Goal: Task Accomplishment & Management: Use online tool/utility

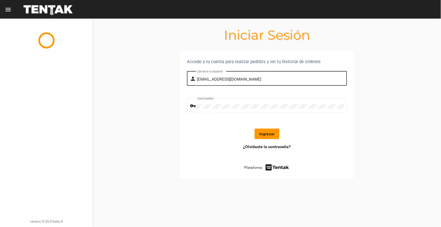
click at [261, 76] on div "[EMAIL_ADDRESS][DOMAIN_NAME] Correo-e o usuario *" at bounding box center [270, 78] width 147 height 16
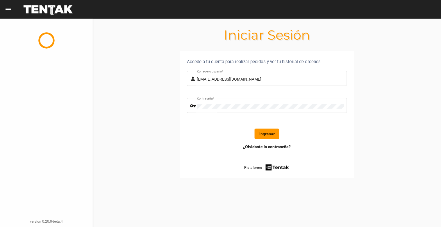
click at [269, 133] on button "Ingresar" at bounding box center [267, 134] width 25 height 10
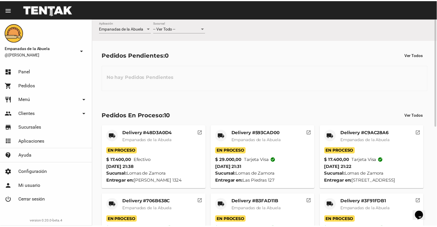
scroll to position [192, 0]
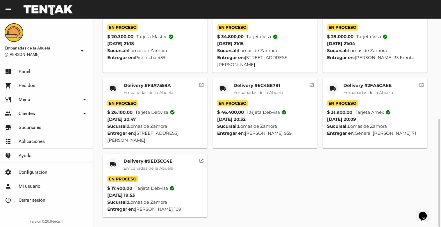
click at [156, 161] on mat-card-title "Delivery #9ED3CC4E" at bounding box center [149, 161] width 50 height 6
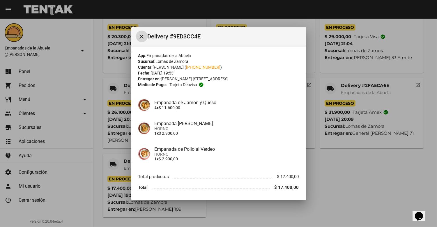
scroll to position [19, 0]
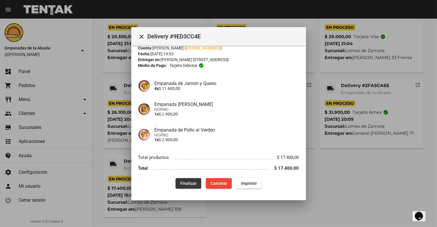
click at [180, 185] on span "Finalizar" at bounding box center [188, 183] width 16 height 5
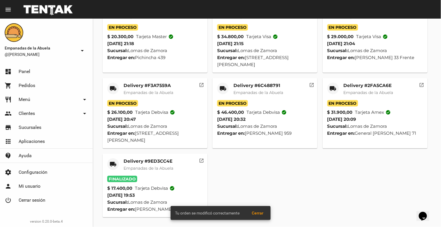
click at [362, 85] on mat-card-title "Delivery #2FA5CA6E" at bounding box center [369, 86] width 50 height 6
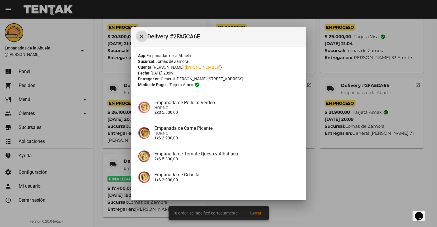
scroll to position [108, 0]
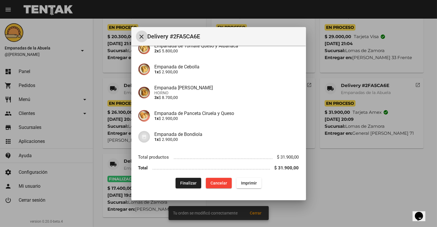
click at [195, 184] on button "Finalizar" at bounding box center [188, 183] width 26 height 10
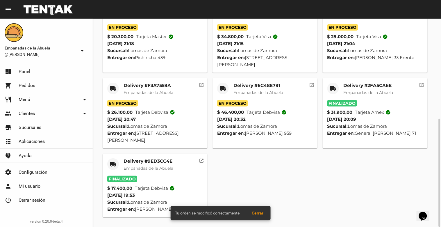
click at [256, 87] on mat-card-title "Delivery #6C488791" at bounding box center [259, 86] width 50 height 6
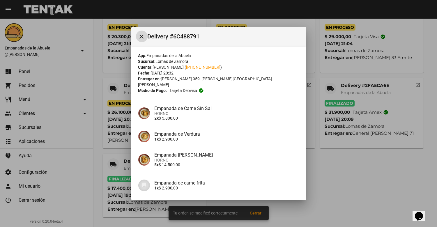
scroll to position [159, 0]
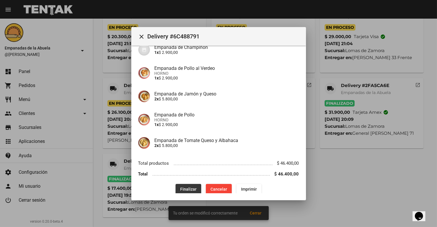
click at [181, 184] on button "Finalizar" at bounding box center [188, 189] width 26 height 10
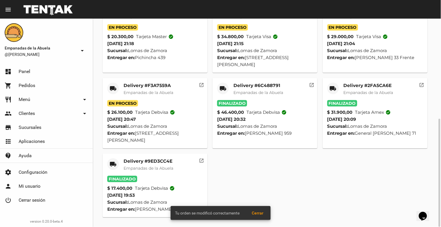
click at [150, 85] on mat-card-title "Delivery #F3A7559A" at bounding box center [149, 86] width 50 height 6
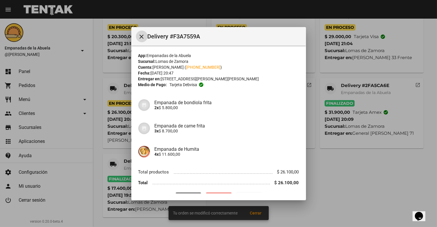
scroll to position [15, 0]
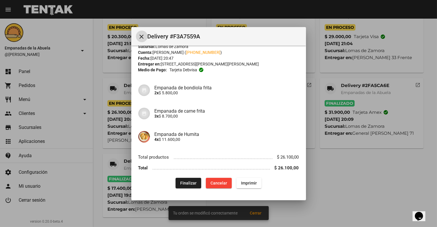
click at [195, 181] on button "Finalizar" at bounding box center [188, 183] width 26 height 10
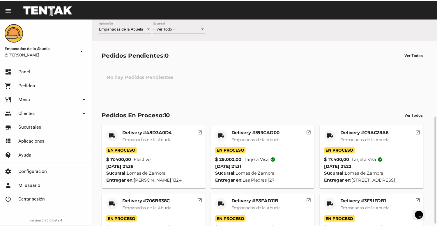
scroll to position [65, 0]
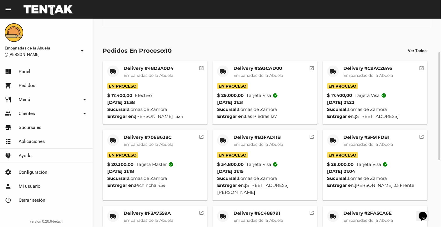
click at [365, 136] on mat-card-title "Delivery #3F91FDB1" at bounding box center [369, 137] width 50 height 6
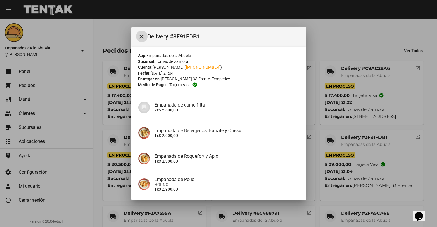
scroll to position [117, 0]
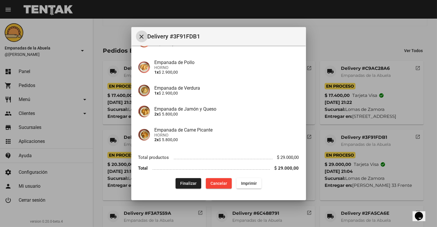
click at [194, 183] on button "Finalizar" at bounding box center [188, 183] width 26 height 10
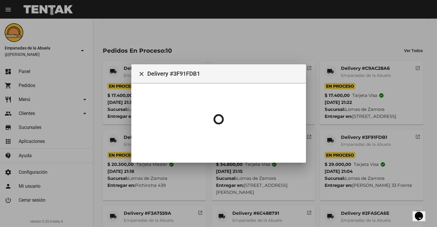
scroll to position [0, 0]
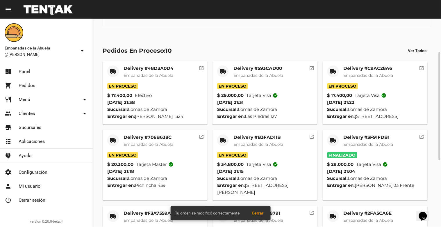
click at [242, 137] on mat-card-title "Delivery #B3FAD11B" at bounding box center [259, 137] width 50 height 6
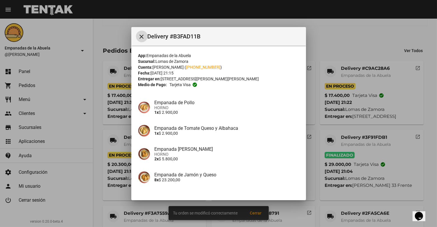
scroll to position [40, 0]
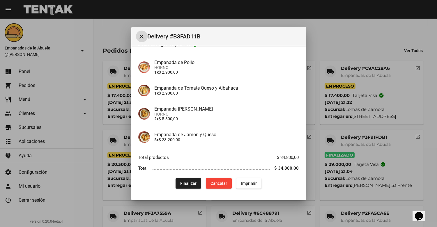
click at [194, 179] on button "Finalizar" at bounding box center [188, 183] width 26 height 10
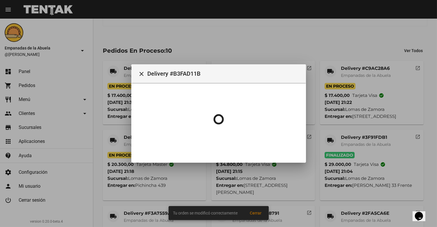
scroll to position [0, 0]
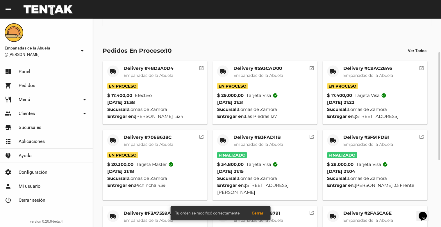
click at [162, 137] on mat-card-title "Delivery #706B638C" at bounding box center [149, 137] width 50 height 6
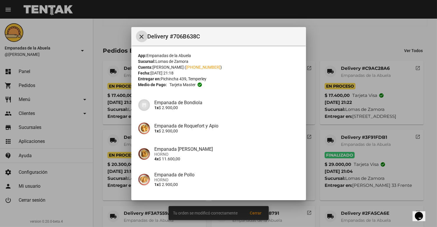
scroll to position [45, 0]
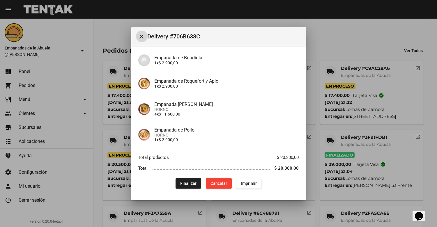
click at [185, 180] on button "Finalizar" at bounding box center [188, 183] width 26 height 10
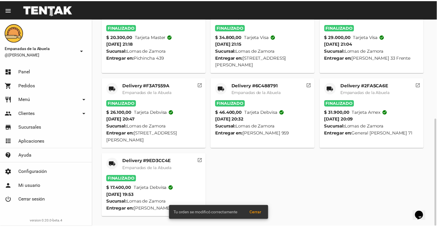
scroll to position [0, 0]
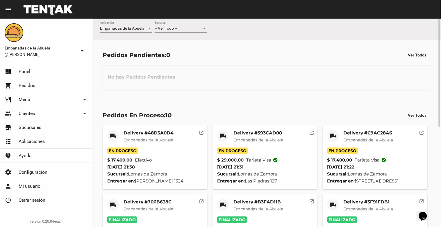
click at [354, 135] on mat-card-title "Delivery #C9AC28A6" at bounding box center [369, 133] width 50 height 6
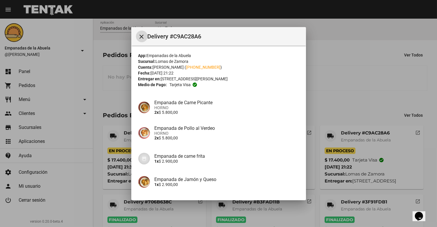
scroll to position [45, 0]
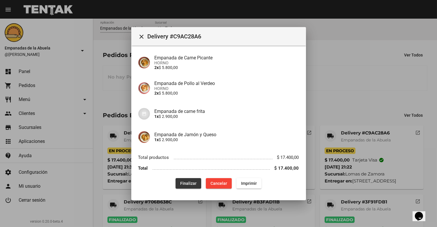
click at [194, 183] on button "Finalizar" at bounding box center [188, 183] width 26 height 10
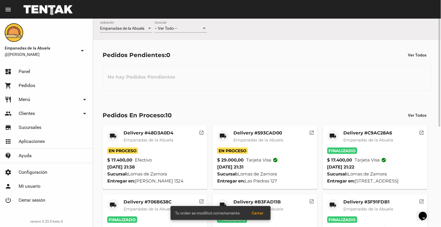
click at [156, 133] on mat-card-title "Delivery #48D3A0D4" at bounding box center [149, 133] width 50 height 6
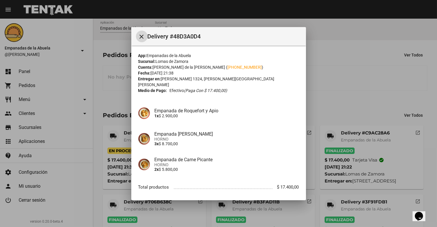
scroll to position [24, 0]
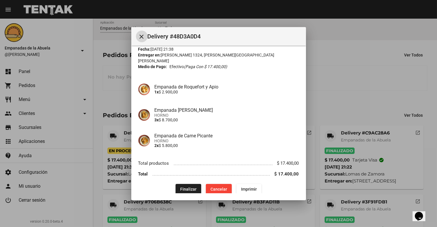
click at [188, 187] on span "Finalizar" at bounding box center [188, 189] width 16 height 5
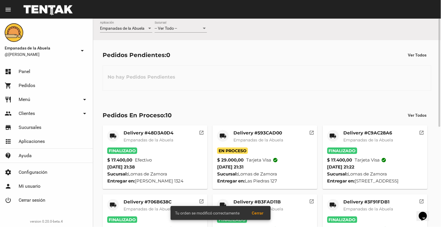
click at [204, 27] on div at bounding box center [204, 28] width 5 height 5
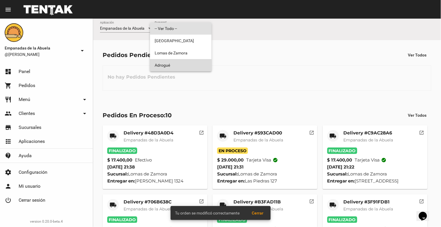
click at [192, 66] on span "Adrogué" at bounding box center [181, 65] width 52 height 12
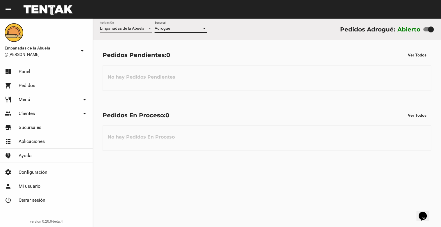
click at [206, 28] on div at bounding box center [204, 28] width 3 height 1
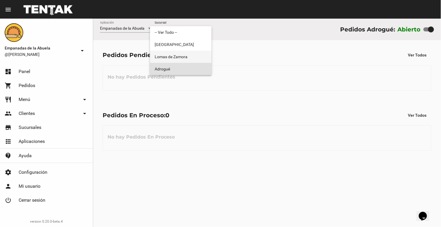
click at [204, 55] on span "Lomas de Zamora" at bounding box center [181, 57] width 52 height 12
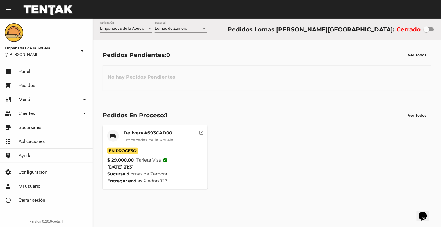
click at [143, 134] on mat-card-title "Delivery #593CAD00" at bounding box center [149, 133] width 50 height 6
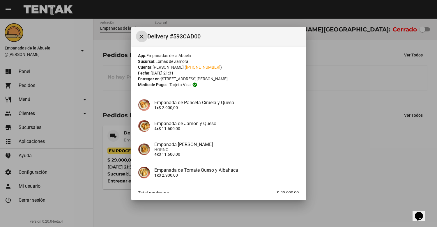
scroll to position [35, 0]
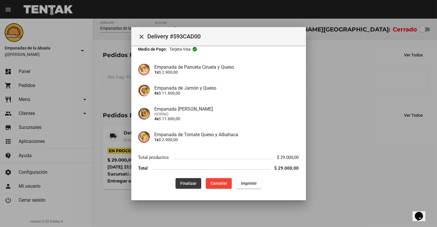
click at [195, 179] on button "Finalizar" at bounding box center [188, 183] width 26 height 10
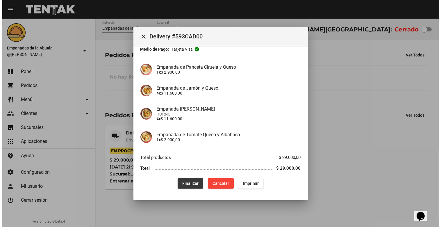
scroll to position [0, 0]
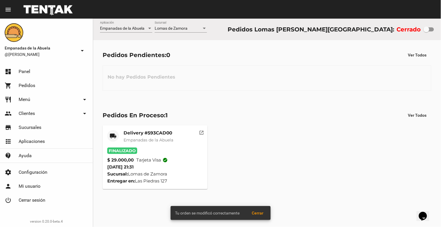
click at [204, 28] on div at bounding box center [204, 28] width 3 height 1
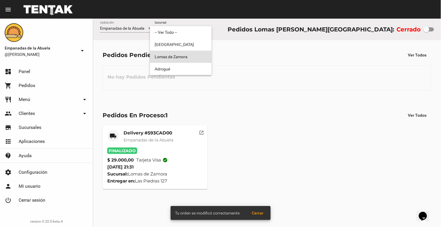
click at [185, 57] on span "Lomas de Zamora" at bounding box center [181, 57] width 52 height 12
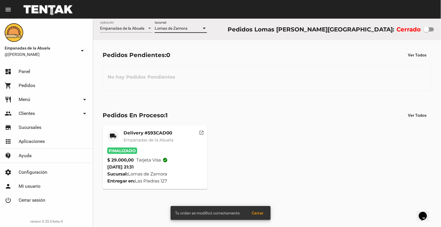
click at [203, 28] on div at bounding box center [204, 28] width 3 height 1
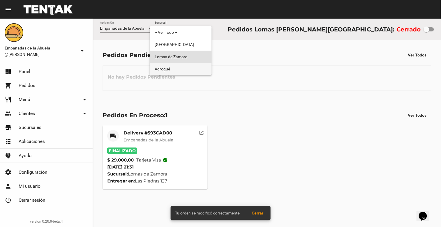
drag, startPoint x: 193, startPoint y: 69, endPoint x: 204, endPoint y: 49, distance: 23.0
click at [193, 70] on span "Adrogué" at bounding box center [181, 69] width 52 height 12
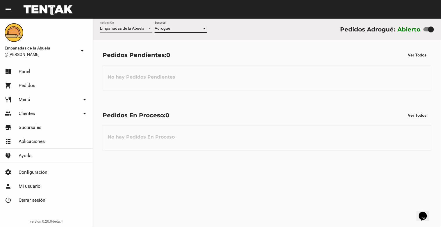
click at [205, 28] on div at bounding box center [204, 28] width 3 height 1
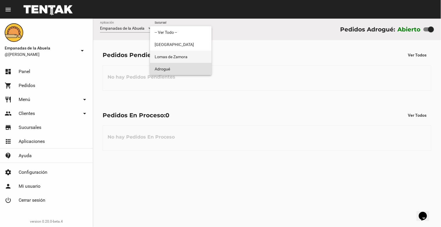
click at [207, 54] on mat-option "Lomas de Zamora" at bounding box center [181, 57] width 62 height 12
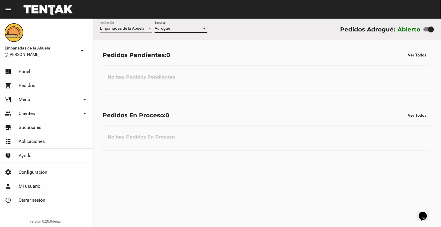
checkbox input "false"
